Goal: Transaction & Acquisition: Purchase product/service

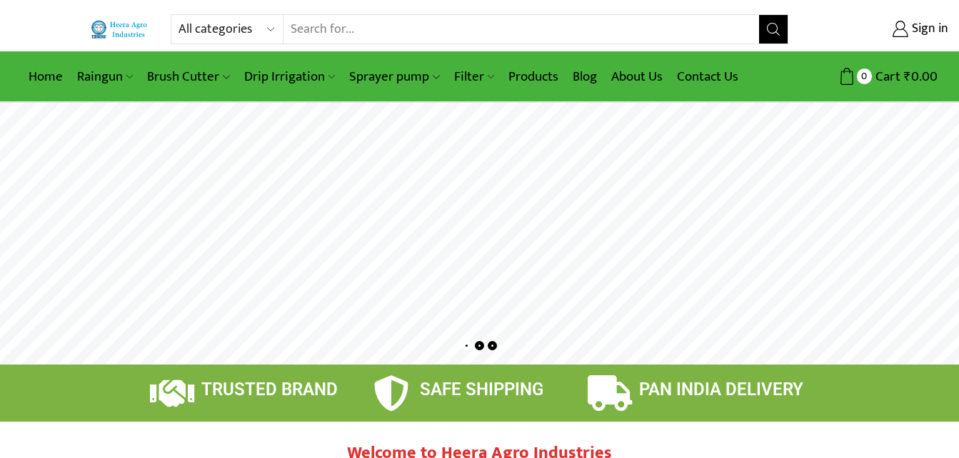
click at [379, 29] on input "Search input" at bounding box center [520, 29] width 475 height 29
type input "h"
click at [273, 31] on select "All categories Accessories Air Release Valve Brush Cutter Domestic Use Drip Irr…" at bounding box center [230, 29] width 105 height 29
select select "heera-pipes"
click at [178, 15] on select "All categories Accessories Air Release Valve Brush Cutter Domestic Use Drip Irr…" at bounding box center [230, 29] width 105 height 29
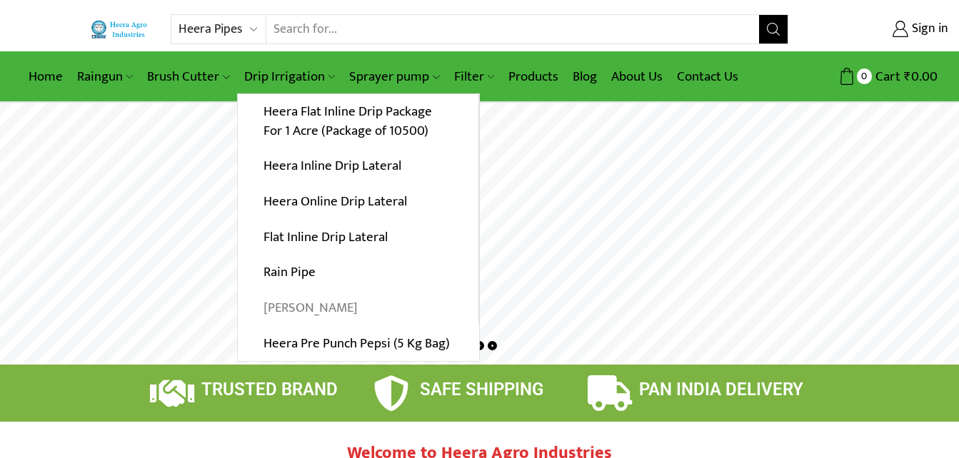
click at [304, 307] on link "[PERSON_NAME]" at bounding box center [358, 309] width 241 height 36
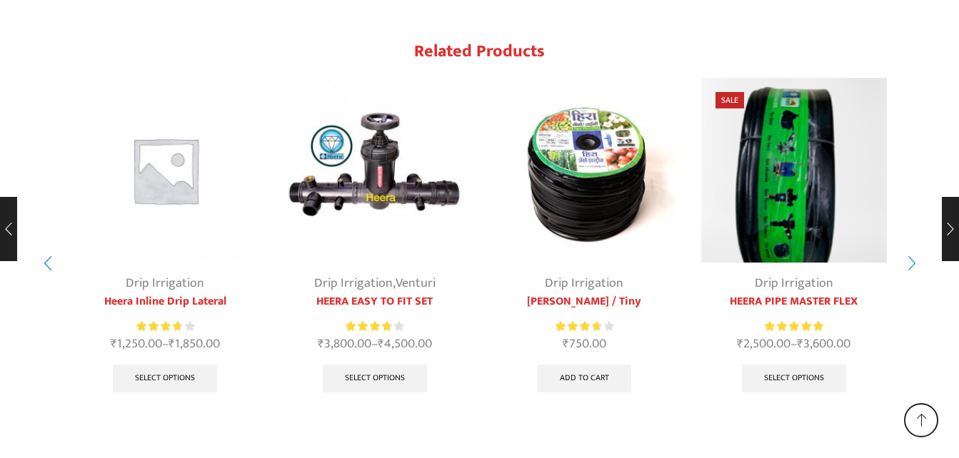
scroll to position [2689, 0]
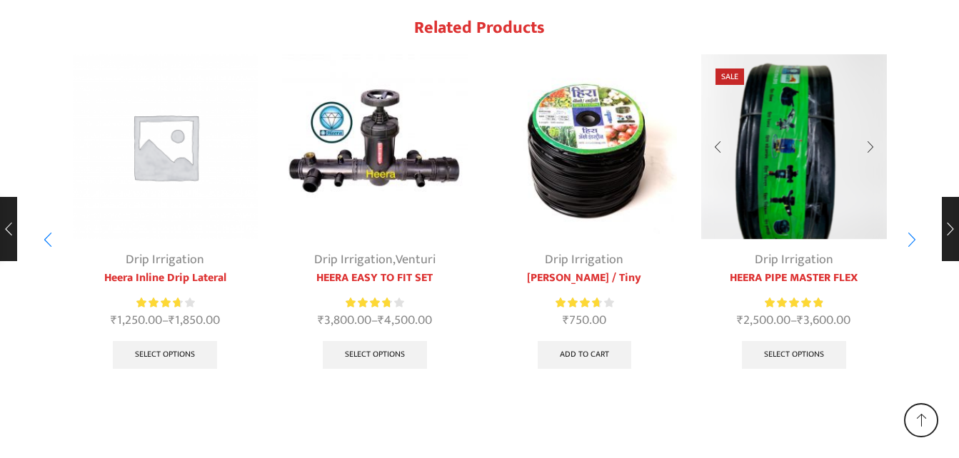
click at [869, 128] on div "4 / 10" at bounding box center [870, 147] width 33 height 38
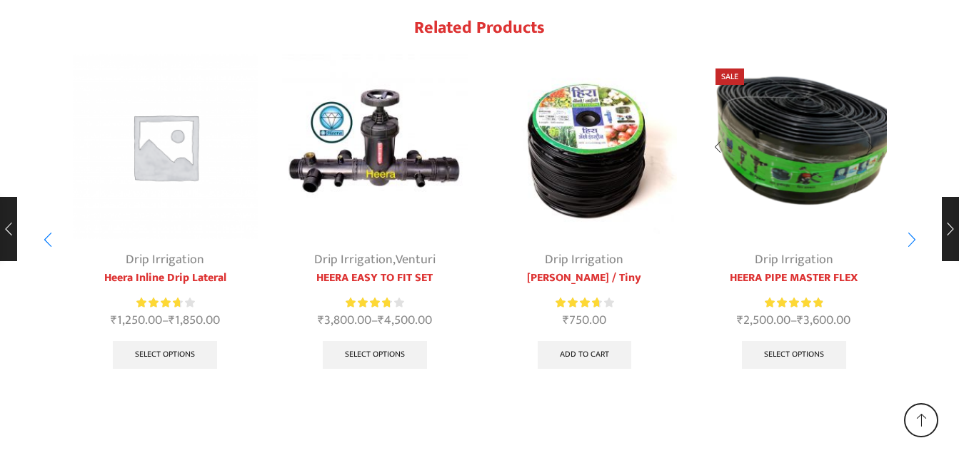
click at [869, 128] on div "4 / 10" at bounding box center [870, 147] width 33 height 38
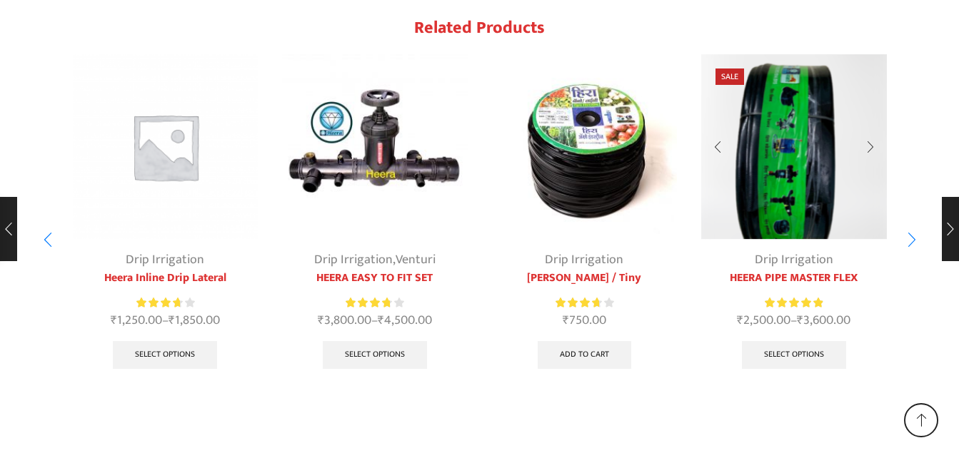
click at [869, 128] on div "4 / 10" at bounding box center [870, 147] width 33 height 38
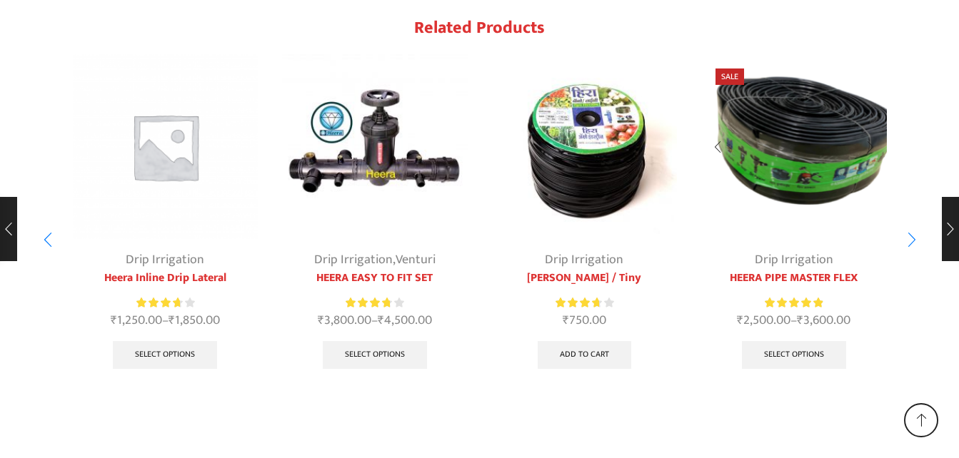
click at [869, 128] on div "4 / 10" at bounding box center [870, 147] width 33 height 38
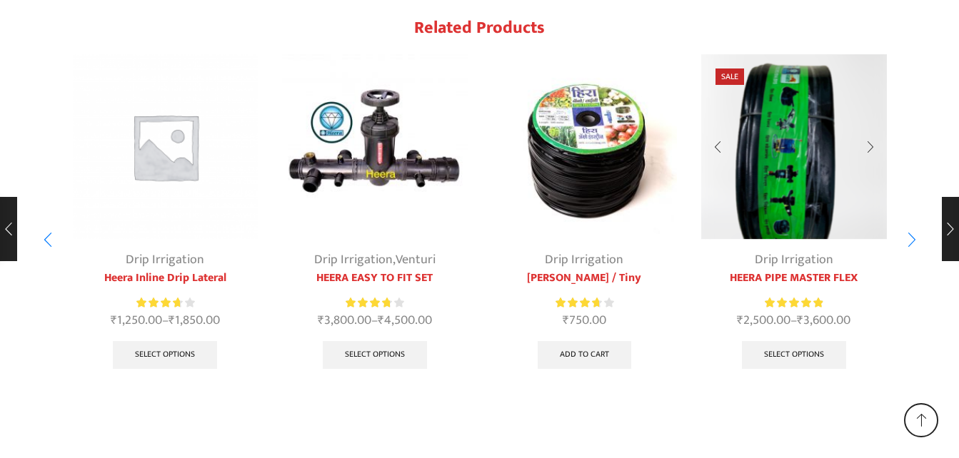
click at [869, 128] on div "4 / 10" at bounding box center [870, 147] width 33 height 38
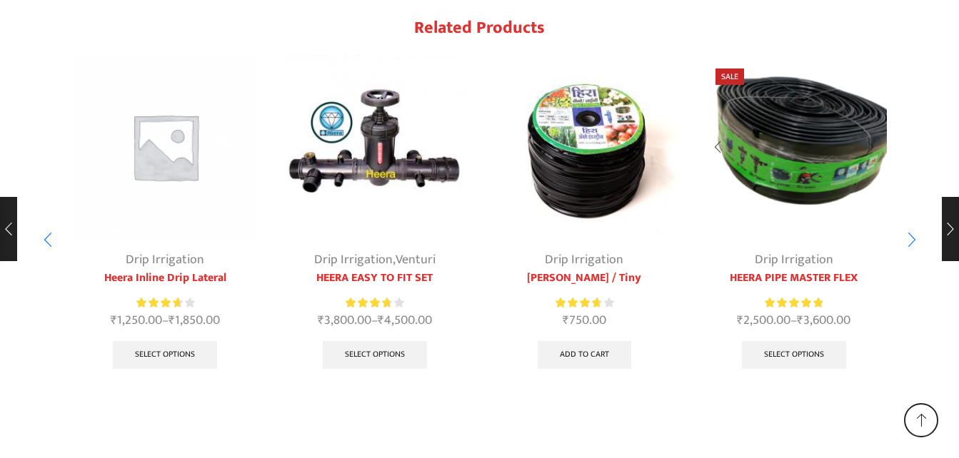
click at [869, 128] on div "4 / 10" at bounding box center [870, 147] width 33 height 38
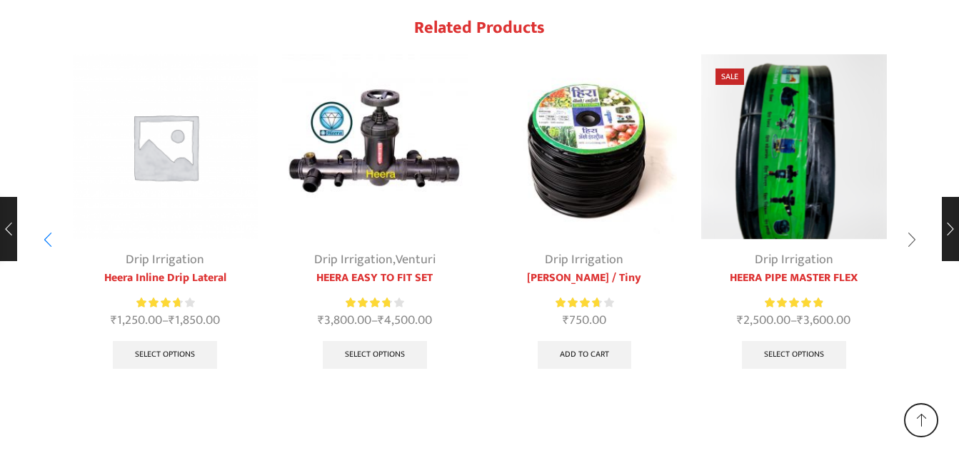
click at [911, 222] on div "Next slide" at bounding box center [912, 240] width 36 height 36
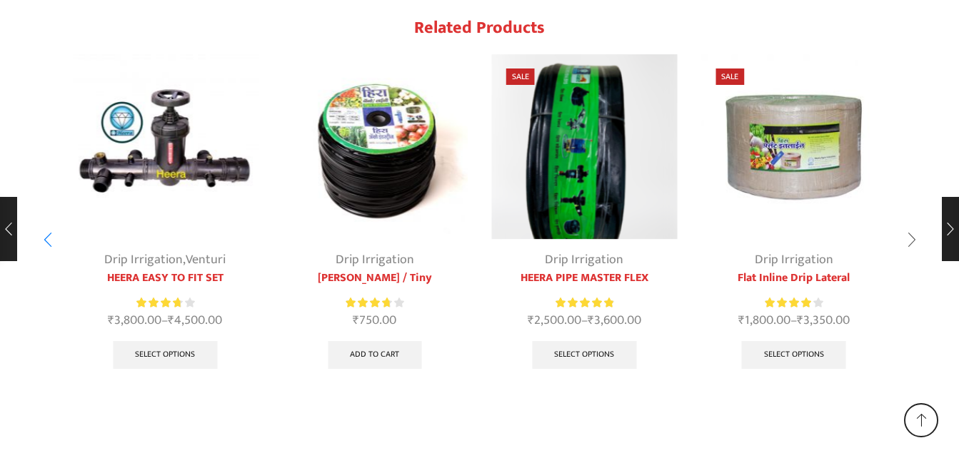
click at [912, 222] on div "Next slide" at bounding box center [912, 240] width 36 height 36
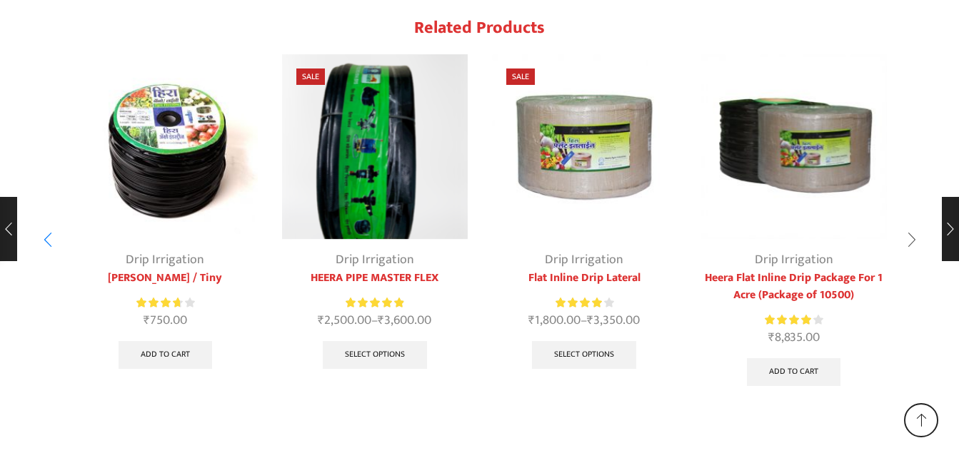
click at [912, 222] on div "Next slide" at bounding box center [912, 240] width 36 height 36
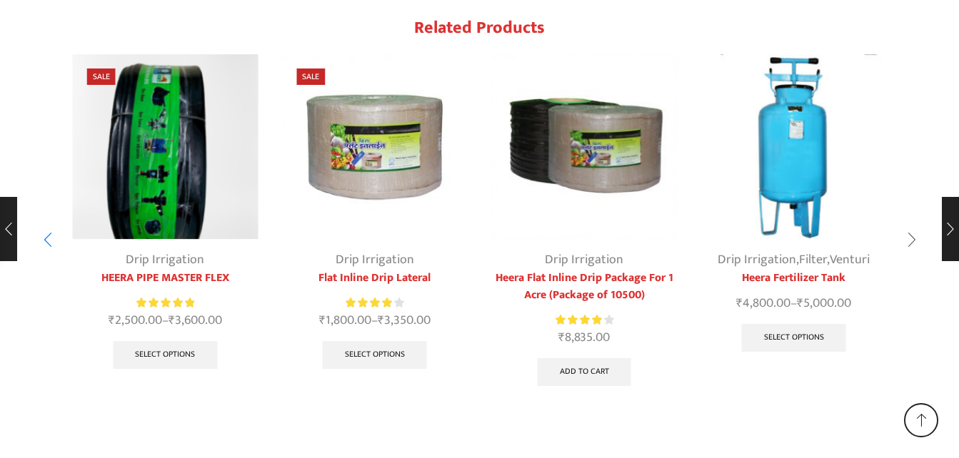
click at [912, 222] on div "Next slide" at bounding box center [912, 240] width 36 height 36
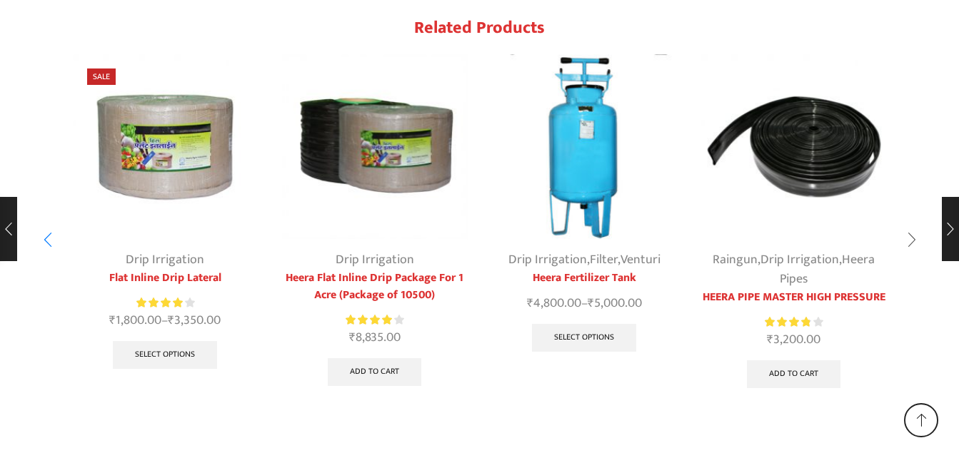
click at [912, 222] on div "Next slide" at bounding box center [912, 240] width 36 height 36
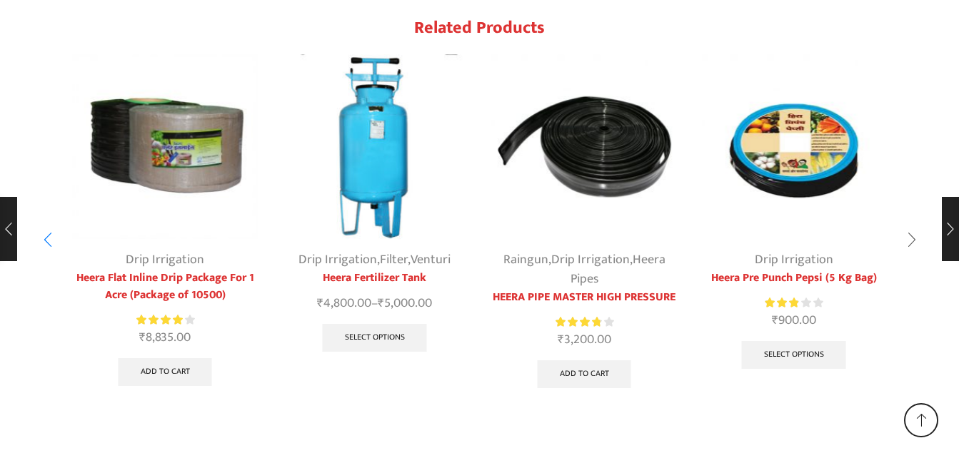
click at [911, 222] on div "Next slide" at bounding box center [912, 240] width 36 height 36
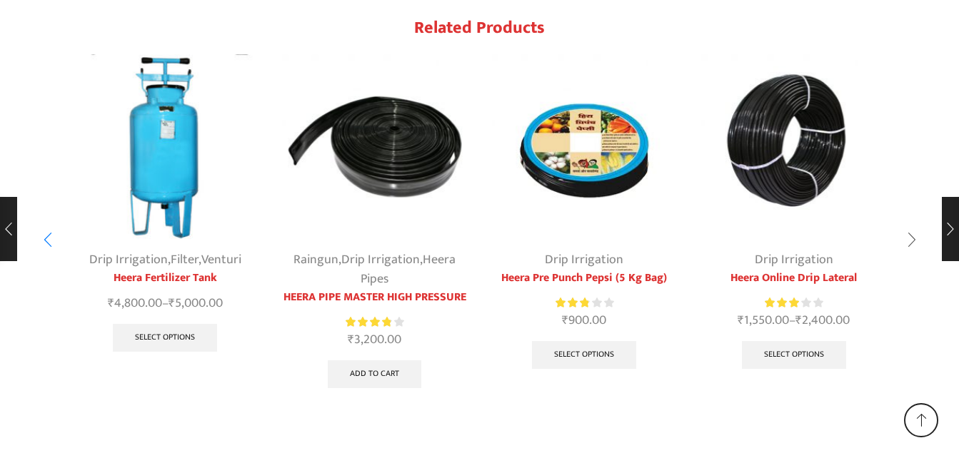
click at [46, 222] on div "Previous slide" at bounding box center [48, 240] width 36 height 36
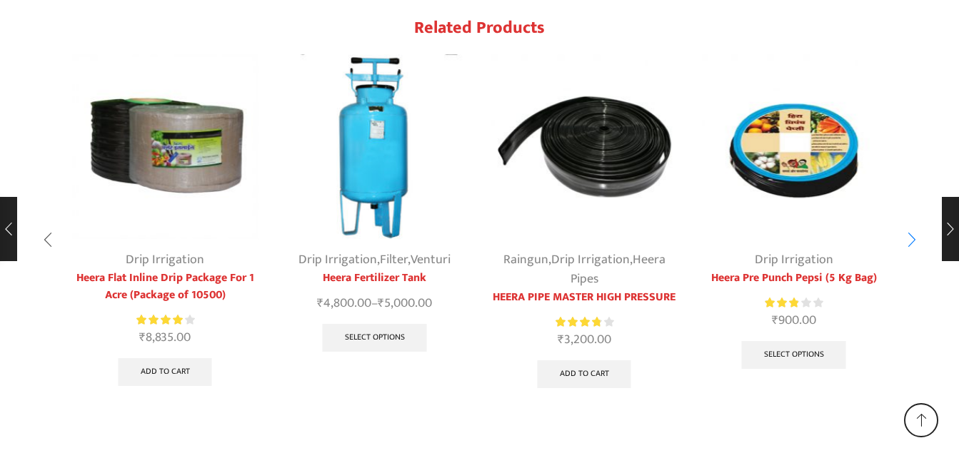
click at [46, 222] on div "Previous slide" at bounding box center [48, 240] width 36 height 36
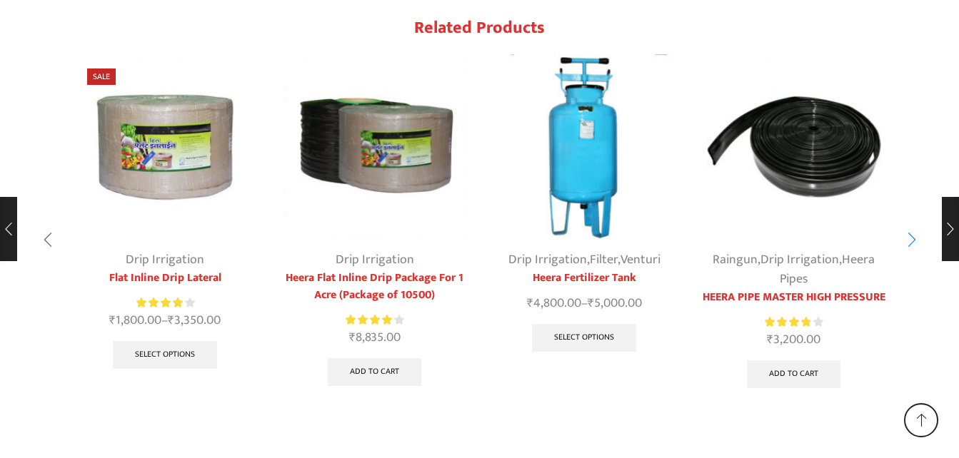
click at [46, 222] on div "Previous slide" at bounding box center [48, 240] width 36 height 36
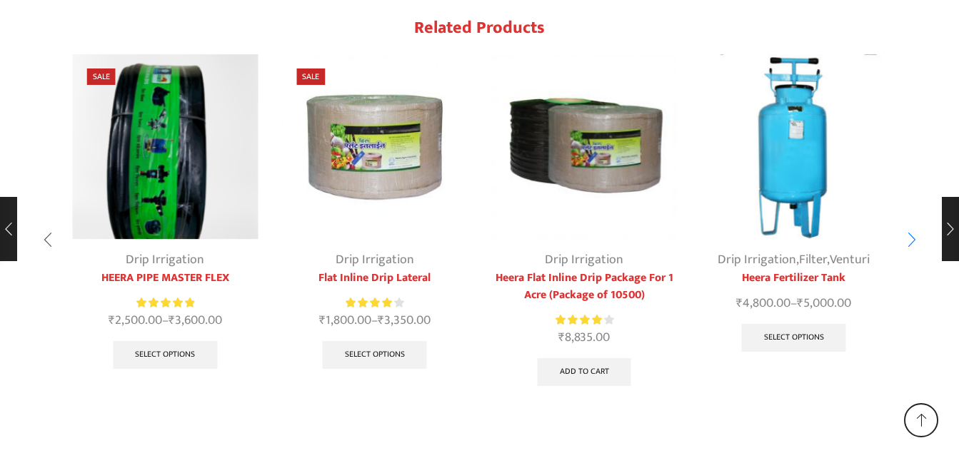
click at [46, 222] on div "Previous slide" at bounding box center [48, 240] width 36 height 36
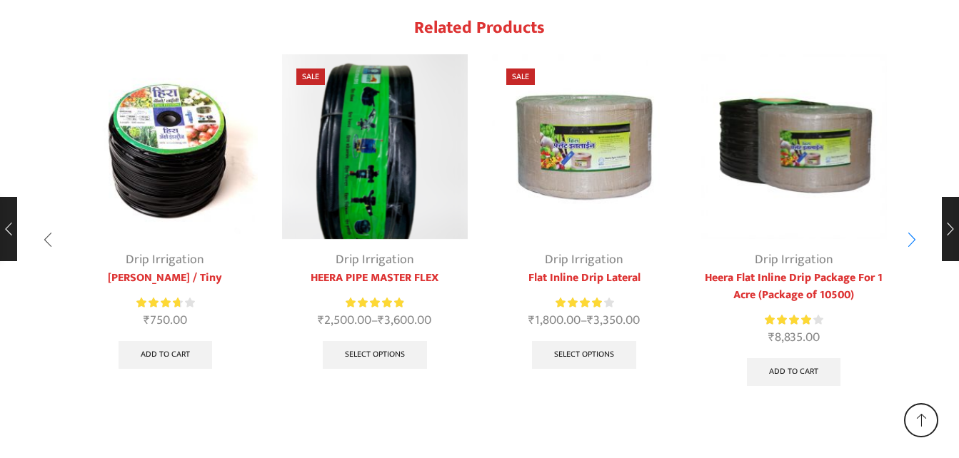
click at [46, 222] on div "Previous slide" at bounding box center [48, 240] width 36 height 36
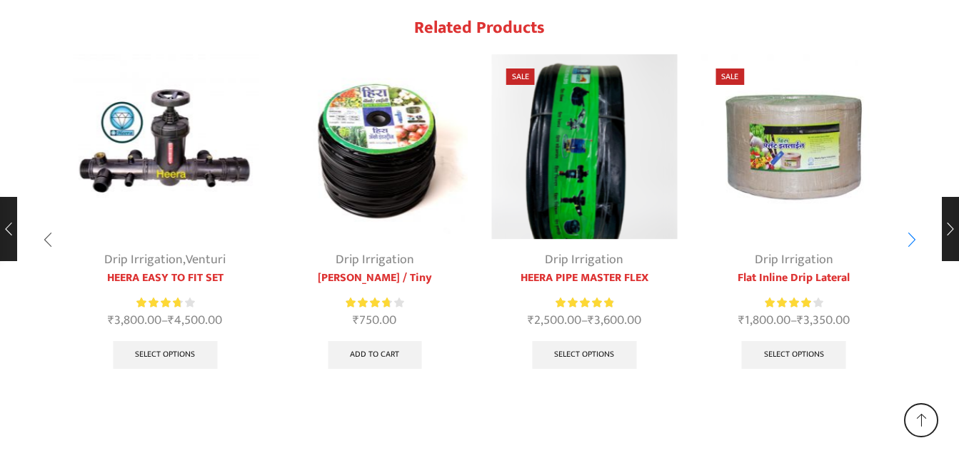
click at [46, 222] on div "Previous slide" at bounding box center [48, 240] width 36 height 36
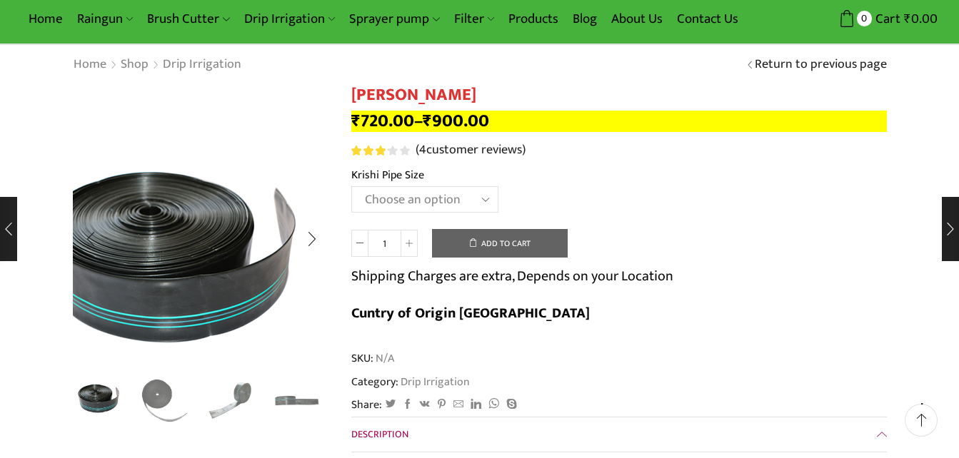
scroll to position [48, 0]
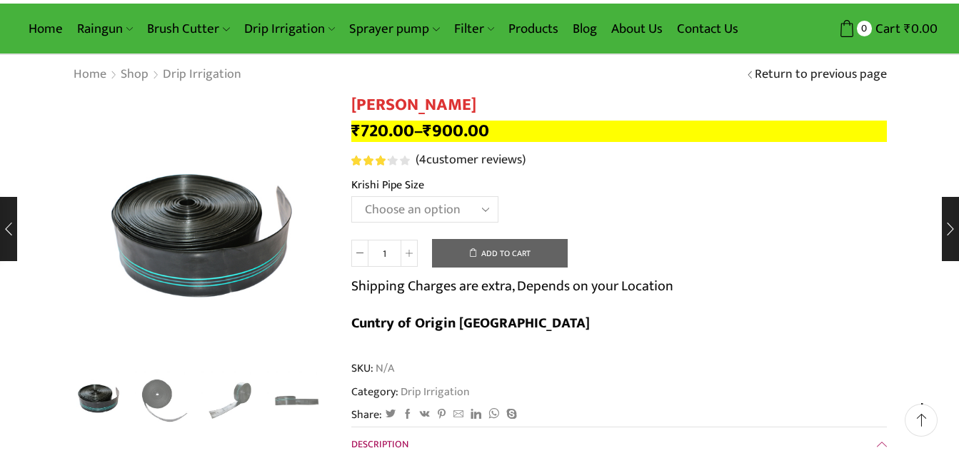
click at [480, 210] on select "Choose an option 10 Kg - 300'ft 8 Kg - 200'ft" at bounding box center [424, 209] width 147 height 26
click at [351, 196] on select "Choose an option 10 Kg - 300'ft 8 Kg - 200'ft" at bounding box center [424, 209] width 147 height 26
select select "10-kg-300ft"
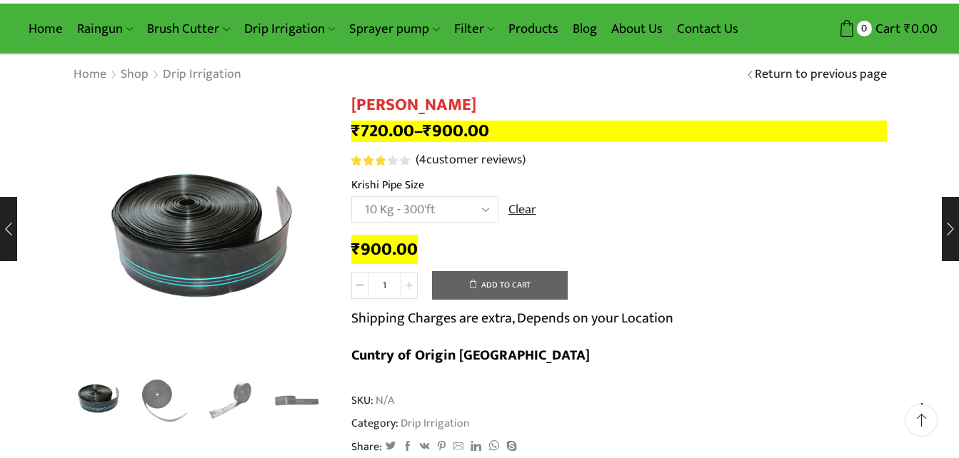
click at [408, 286] on icon at bounding box center [408, 285] width 7 height 7
type input "2"
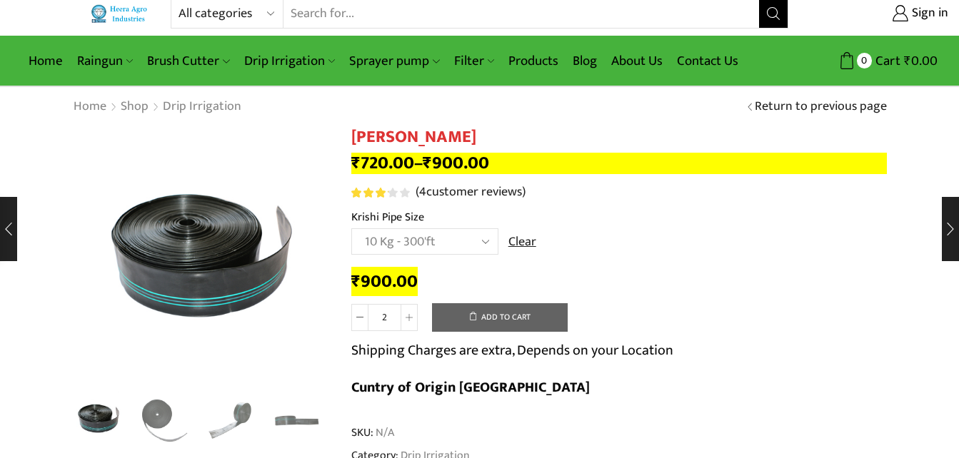
scroll to position [0, 0]
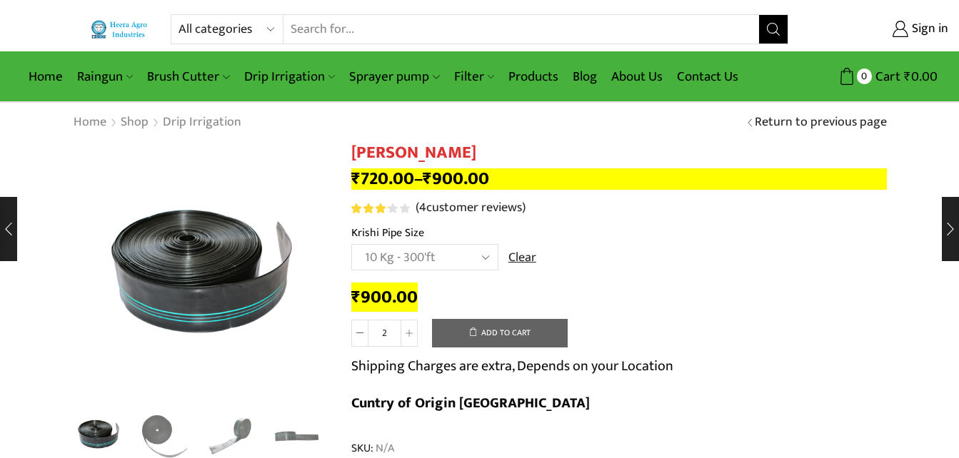
click at [488, 333] on button "Add to cart" at bounding box center [500, 333] width 136 height 29
click at [484, 257] on select "Choose an option 10 Kg - 300'ft 8 Kg - 200'ft" at bounding box center [424, 257] width 147 height 26
select select "8-kg-200ft"
click at [351, 244] on select "Choose an option 10 Kg - 300'ft 8 Kg - 200'ft" at bounding box center [424, 257] width 147 height 26
click at [410, 330] on icon at bounding box center [408, 333] width 7 height 7
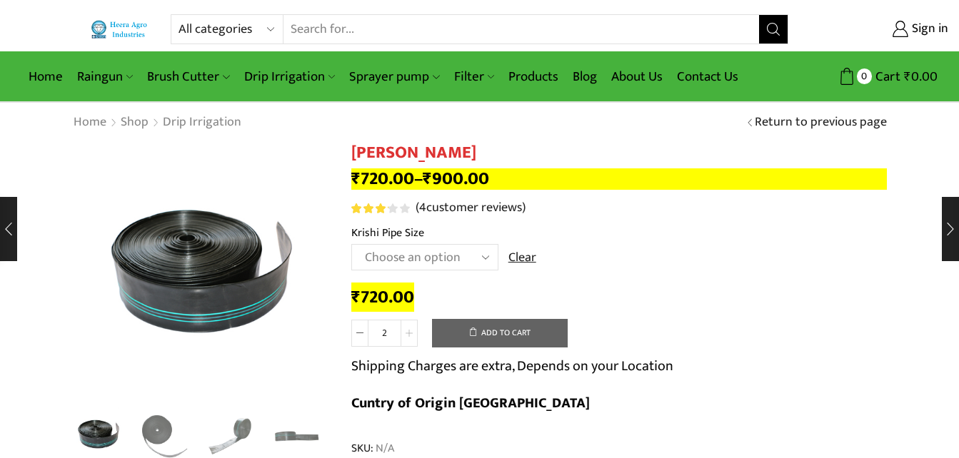
click at [410, 330] on icon at bounding box center [408, 333] width 7 height 7
type input "3"
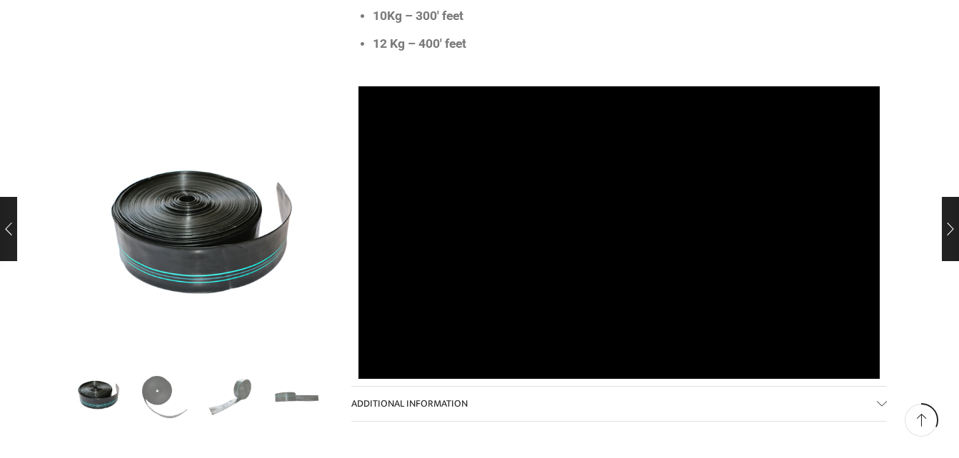
scroll to position [857, 0]
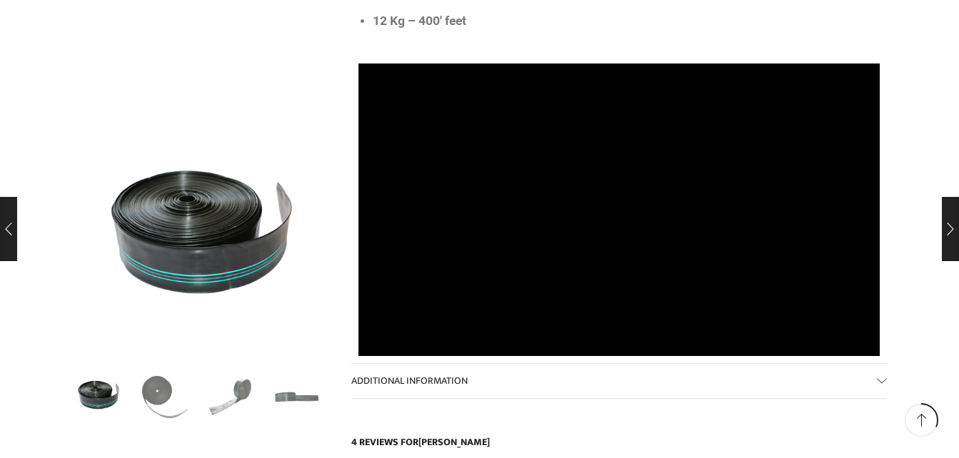
click at [878, 364] on link "Additional information" at bounding box center [618, 381] width 535 height 34
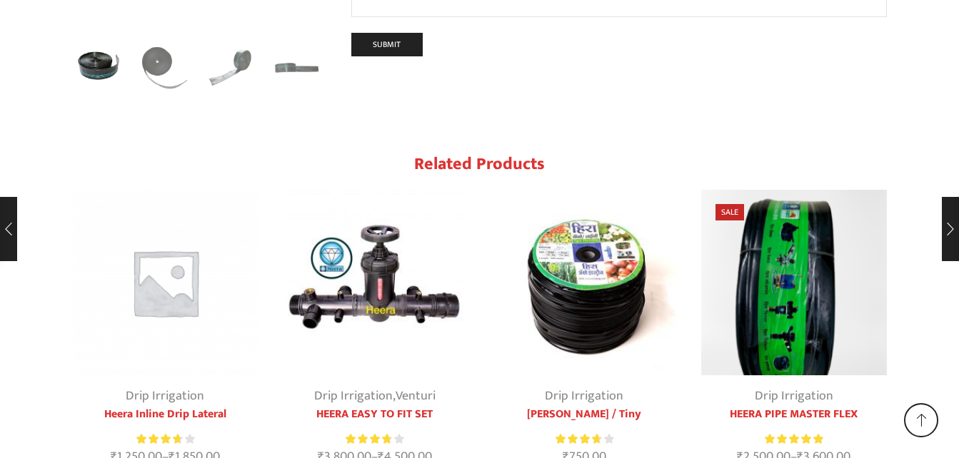
scroll to position [2132, 0]
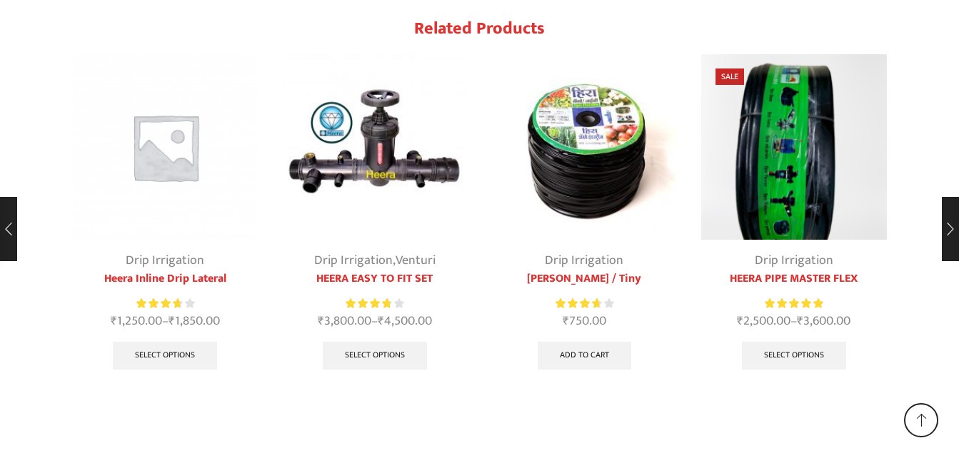
click at [921, 418] on span at bounding box center [920, 420] width 13 height 13
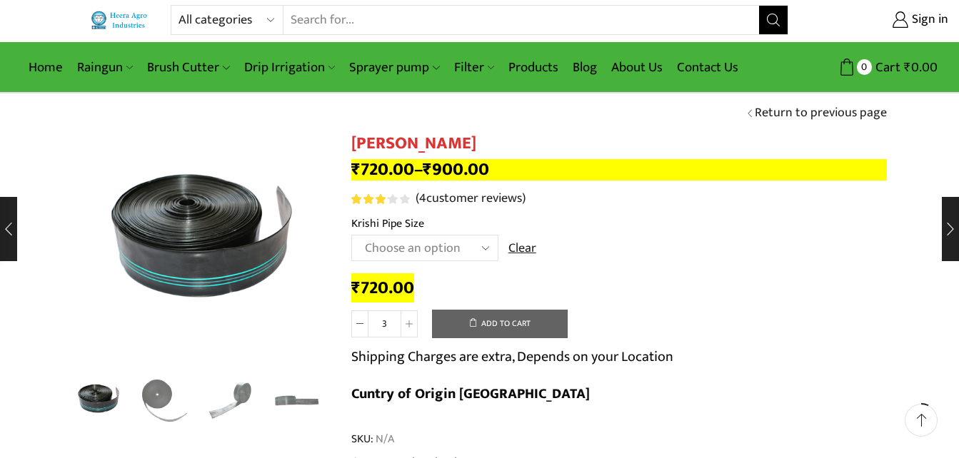
scroll to position [0, 0]
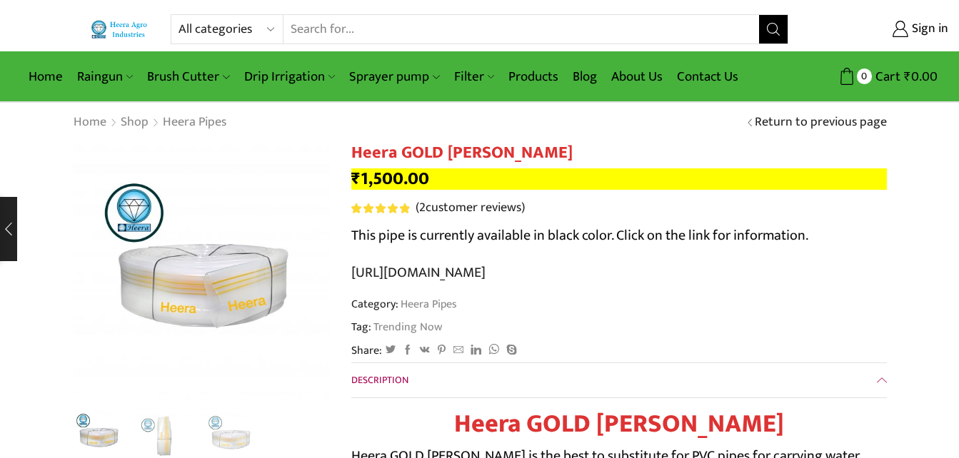
click at [395, 380] on span "Description" at bounding box center [379, 380] width 57 height 16
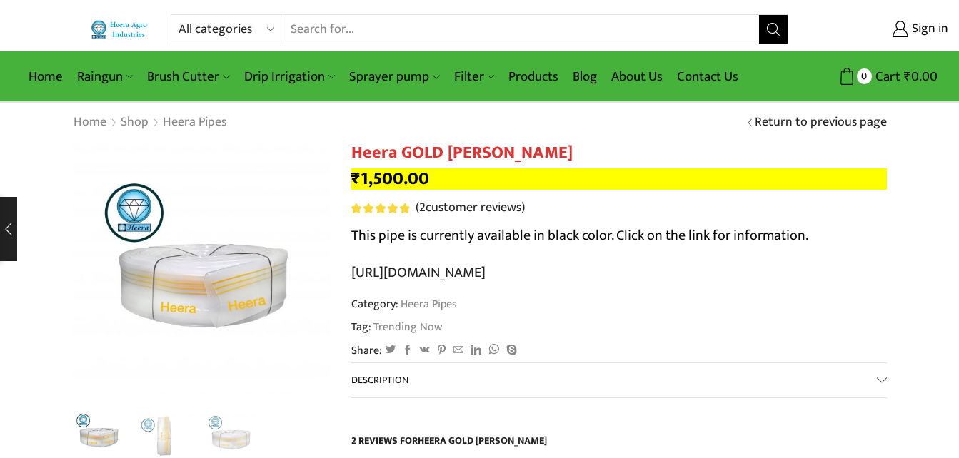
click at [395, 378] on span "Description" at bounding box center [379, 380] width 57 height 16
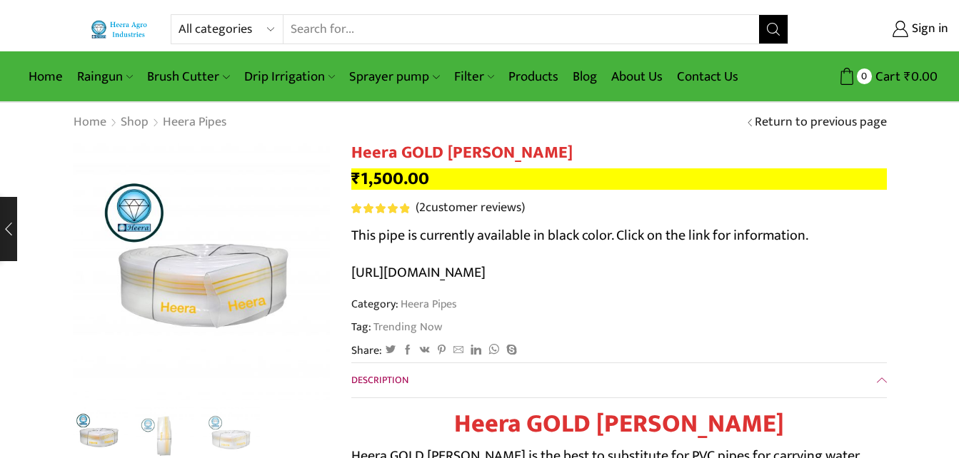
click at [478, 273] on link "https://heeraagro.com/shop/drip-irrigation/heera-gold-krushi-pipe-black/" at bounding box center [418, 273] width 134 height 24
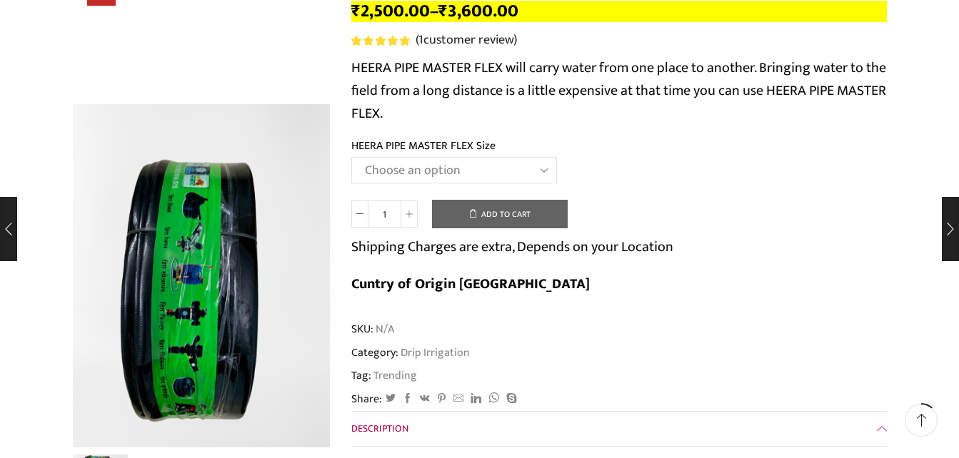
scroll to position [143, 0]
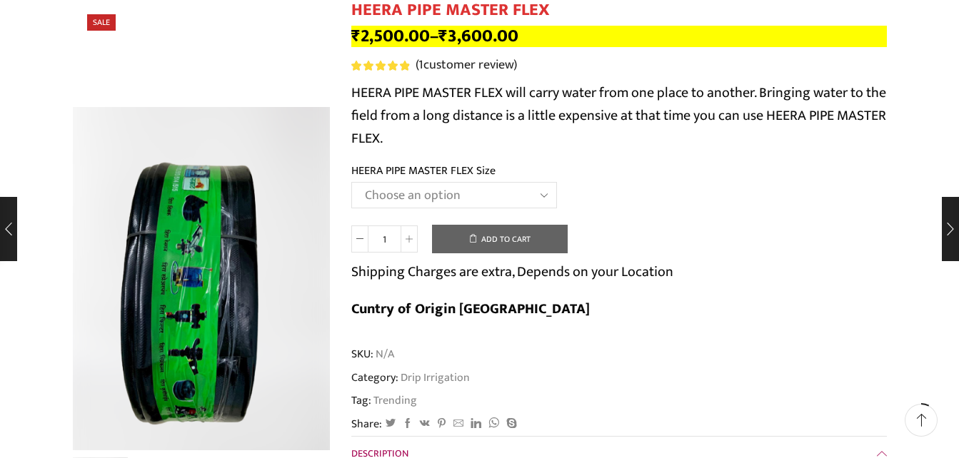
click at [541, 193] on select "Choose an option HEERA PIPE MASTER FLEX 3″ HEERA PIPE MASTER FLEX 4″" at bounding box center [454, 195] width 206 height 26
click at [351, 182] on select "Choose an option HEERA PIPE MASTER FLEX 3″ HEERA PIPE MASTER FLEX 4″" at bounding box center [454, 195] width 206 height 26
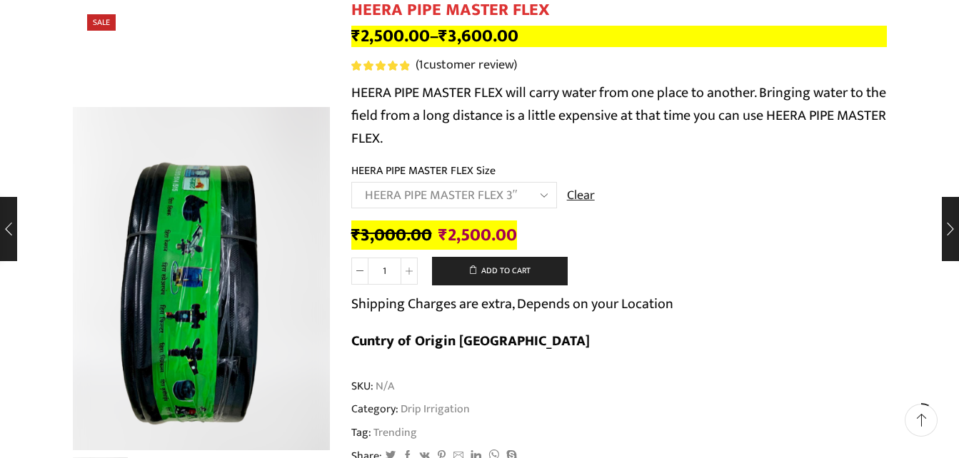
click at [540, 194] on select "Choose an option HEERA PIPE MASTER FLEX 3″ HEERA PIPE MASTER FLEX 4″" at bounding box center [454, 195] width 206 height 26
select select "HEERA PIPE MASTER FLEX 4″"
click at [351, 182] on select "Choose an option HEERA PIPE MASTER FLEX 3″ HEERA PIPE MASTER FLEX 4″" at bounding box center [454, 195] width 206 height 26
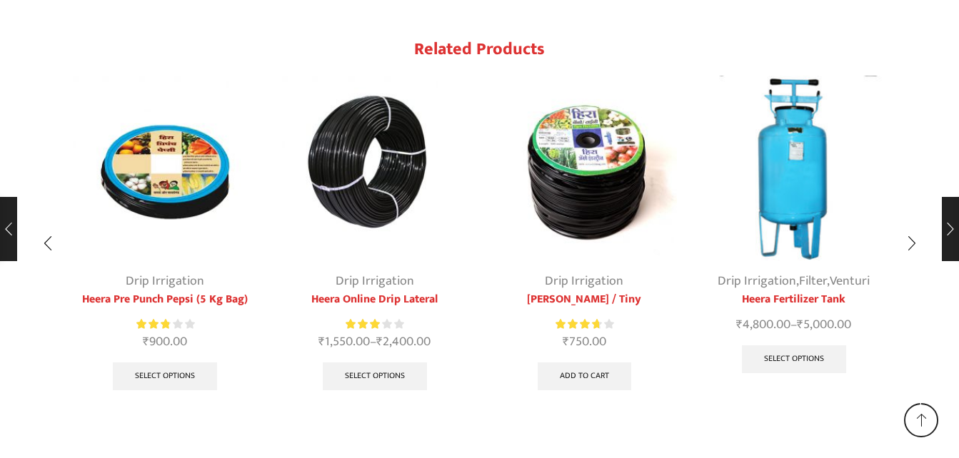
scroll to position [1893, 0]
